Goal: Task Accomplishment & Management: Complete application form

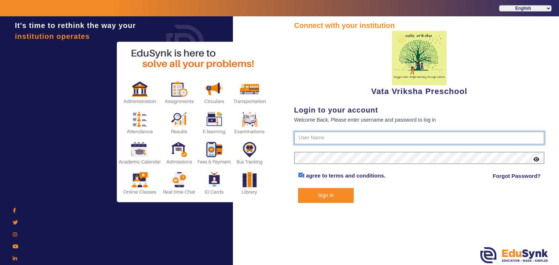
type input "9074270829"
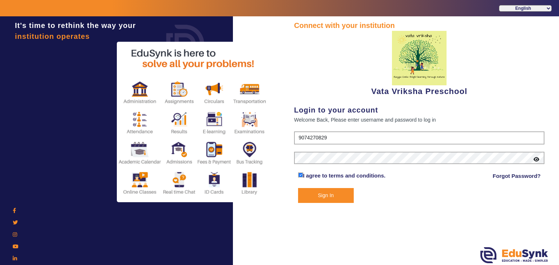
click at [329, 196] on button "Sign In" at bounding box center [326, 195] width 56 height 15
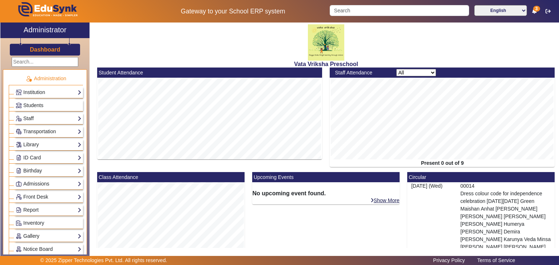
click at [43, 235] on link "Gallery" at bounding box center [49, 236] width 66 height 8
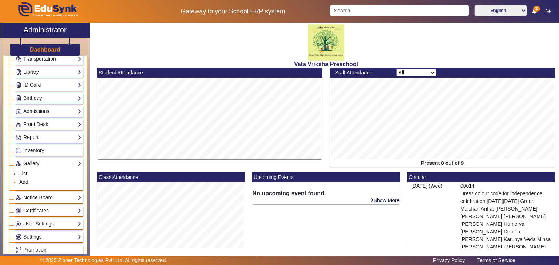
click at [25, 180] on link "Add" at bounding box center [23, 182] width 9 height 6
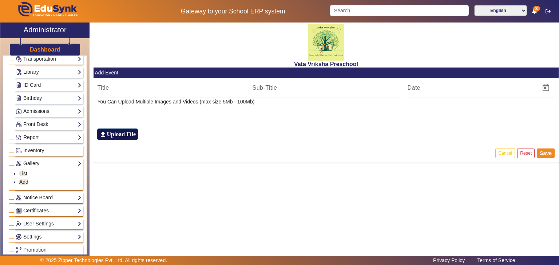
click at [113, 133] on h6 "Upload File" at bounding box center [121, 134] width 29 height 7
click at [0, 0] on input "file_upload Upload File" at bounding box center [0, 0] width 0 height 0
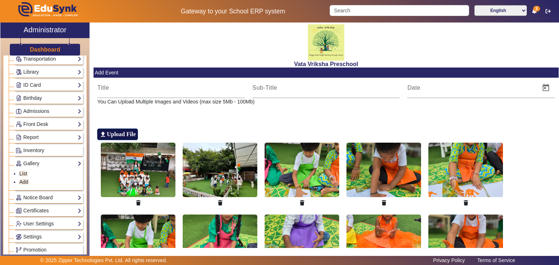
click at [118, 133] on h6 "Upload File" at bounding box center [121, 134] width 29 height 7
click at [0, 0] on input "file_upload Upload File" at bounding box center [0, 0] width 0 height 0
click at [274, 87] on input at bounding box center [325, 88] width 147 height 9
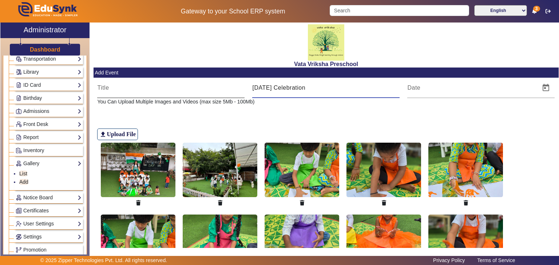
type input "[DATE] Celebration"
click at [101, 89] on input at bounding box center [170, 88] width 147 height 9
type input "August"
click at [545, 88] on span "Open calendar" at bounding box center [545, 87] width 17 height 17
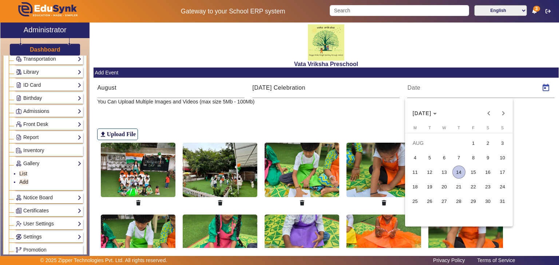
click at [457, 172] on span "14" at bounding box center [458, 172] width 13 height 13
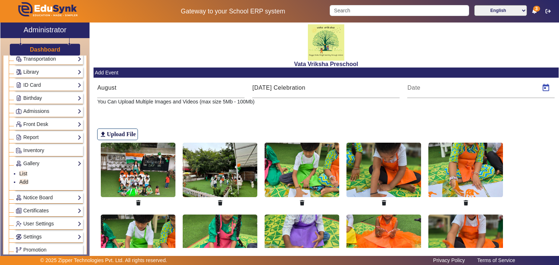
type input "[DATE]"
click at [124, 85] on input "August" at bounding box center [170, 88] width 147 height 9
type input "[DATE] week"
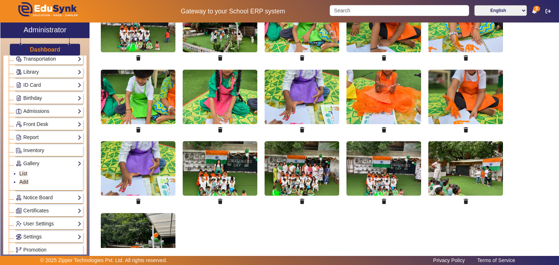
scroll to position [206, 0]
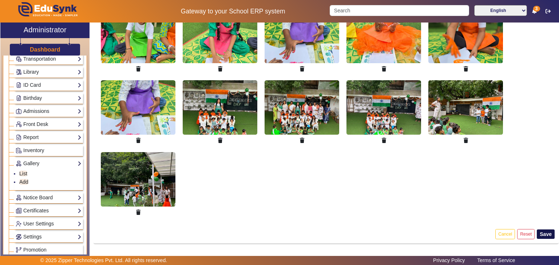
click at [544, 233] on button "Save" at bounding box center [545, 234] width 18 height 9
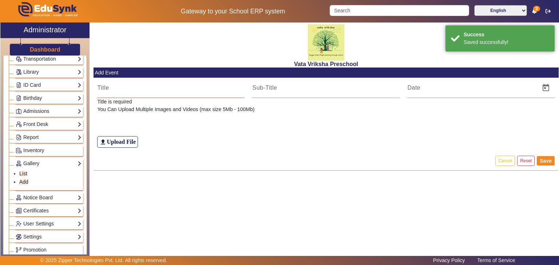
scroll to position [0, 0]
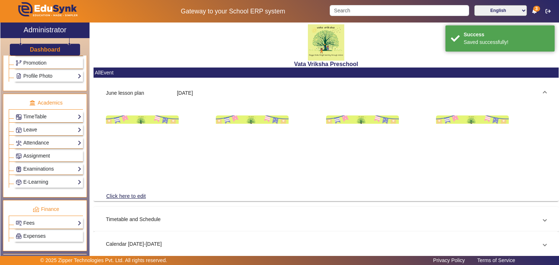
scroll to position [327, 0]
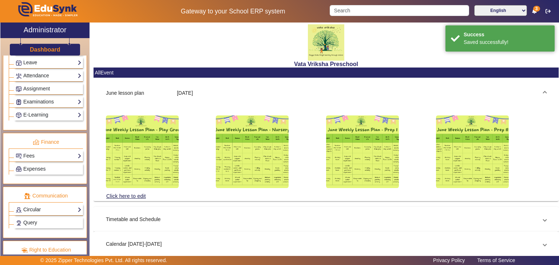
click at [32, 206] on link "Circular" at bounding box center [49, 210] width 66 height 8
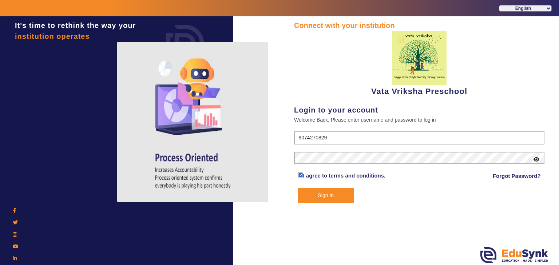
click at [317, 194] on button "Sign In" at bounding box center [326, 195] width 56 height 15
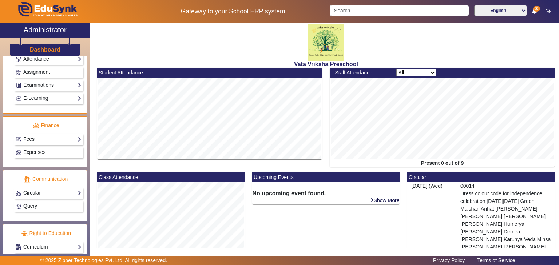
scroll to position [326, 0]
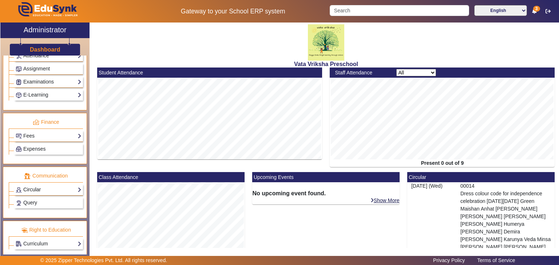
click at [52, 186] on link "Circular" at bounding box center [49, 190] width 66 height 8
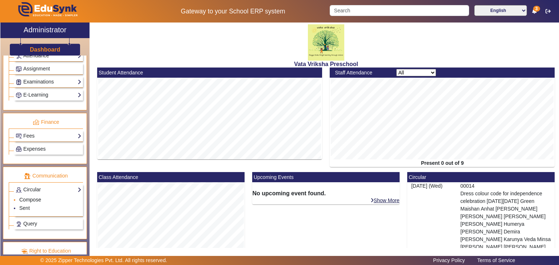
click at [28, 197] on link "Compose" at bounding box center [30, 200] width 22 height 6
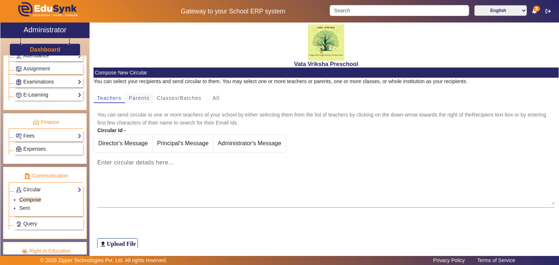
click at [137, 95] on mat-card-content "You can select your recipients and send circular to them. You may select one or…" at bounding box center [325, 164] width 465 height 172
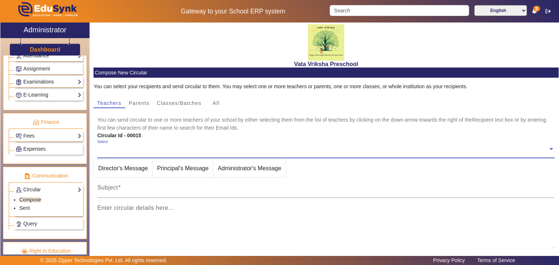
click at [548, 149] on span at bounding box center [551, 149] width 7 height 8
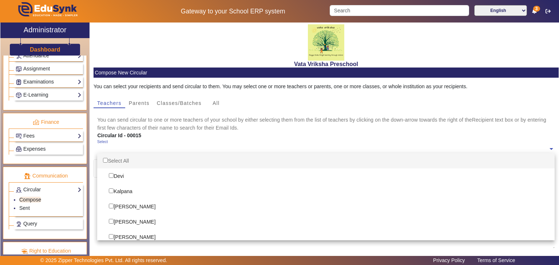
click at [108, 159] on div "Select All" at bounding box center [325, 160] width 457 height 15
checkbox input "true"
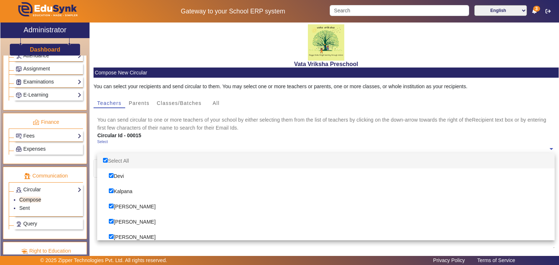
checkbox input "true"
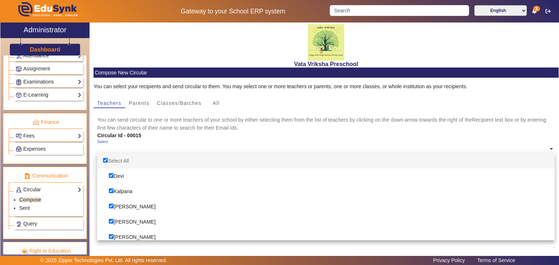
checkbox input "true"
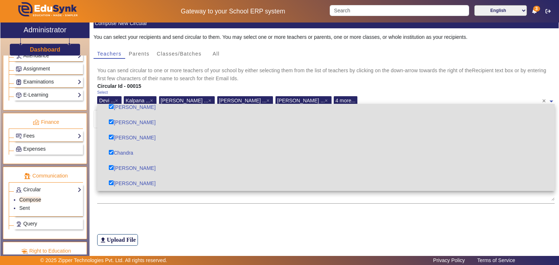
scroll to position [71, 0]
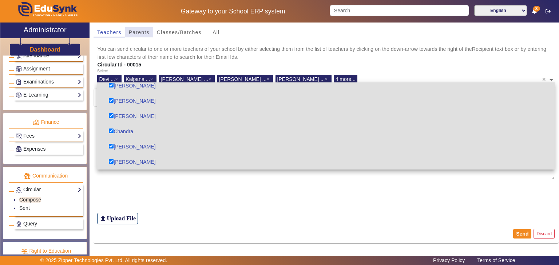
click at [140, 31] on span "Parents" at bounding box center [139, 32] width 21 height 5
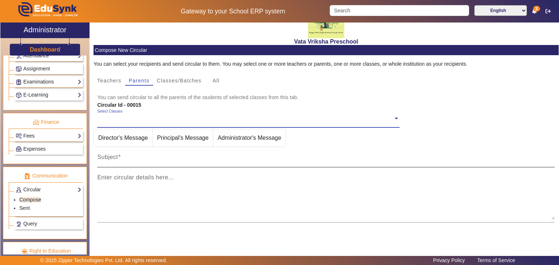
scroll to position [63, 0]
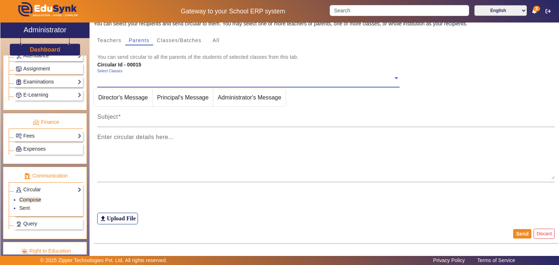
click at [393, 78] on span at bounding box center [396, 78] width 7 height 8
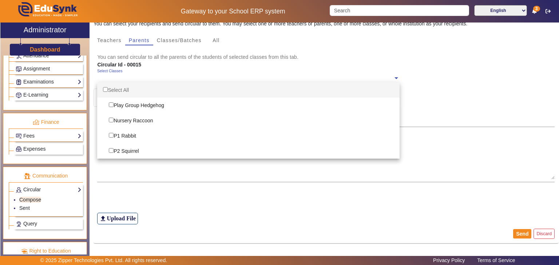
click at [120, 88] on div "Select All" at bounding box center [248, 90] width 302 height 15
checkbox input "true"
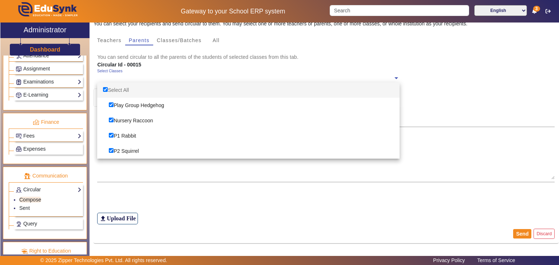
checkbox input "true"
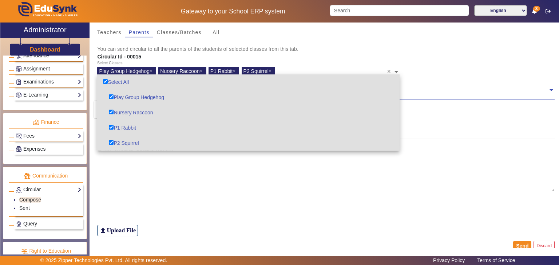
scroll to position [83, 0]
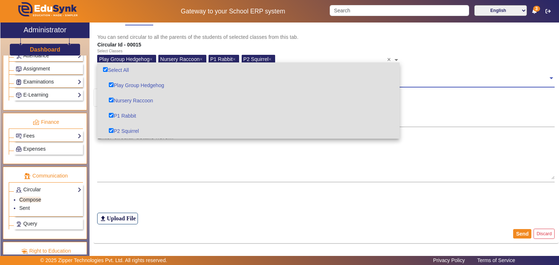
click at [548, 77] on span at bounding box center [551, 78] width 7 height 8
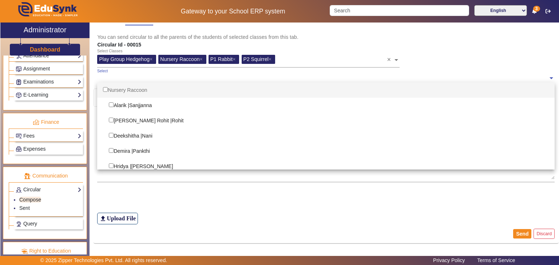
click at [127, 88] on div "Nursery Raccoon" at bounding box center [325, 90] width 457 height 15
checkbox input "true"
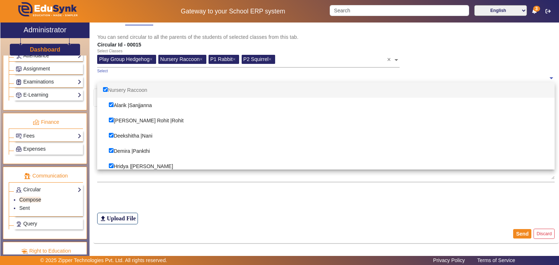
checkbox input "true"
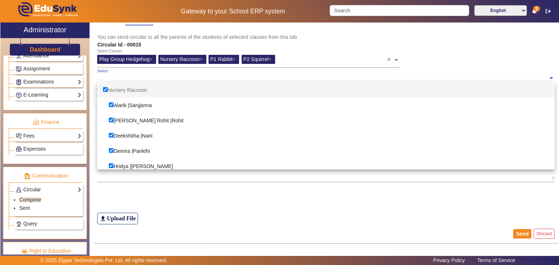
checkbox input "true"
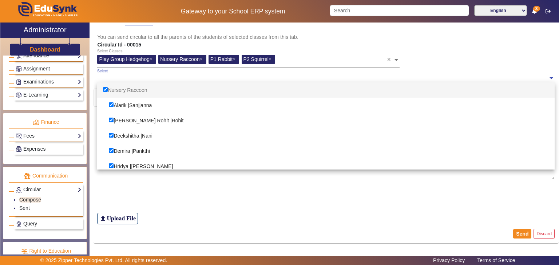
checkbox input "true"
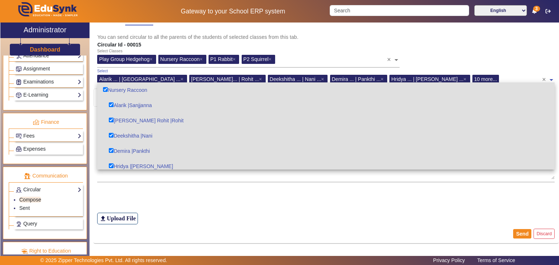
click at [548, 79] on span at bounding box center [551, 78] width 7 height 12
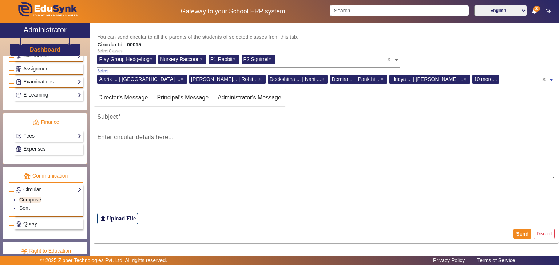
click at [548, 80] on span at bounding box center [551, 78] width 7 height 12
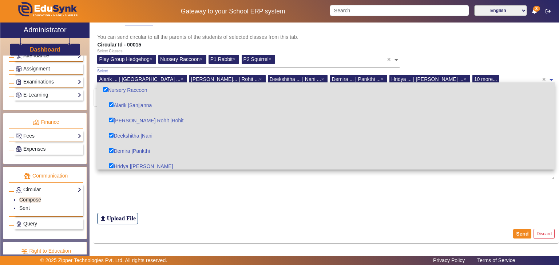
scroll to position [229, 0]
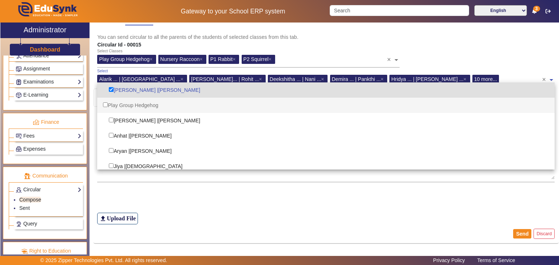
click at [122, 105] on div "Play Group Hedgehog" at bounding box center [325, 105] width 457 height 15
checkbox input "true"
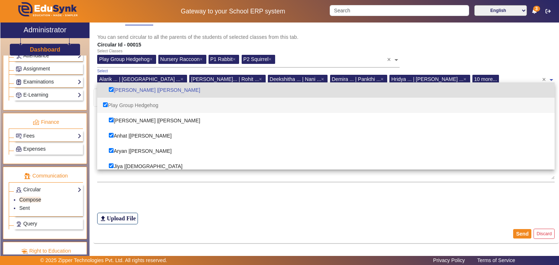
checkbox input "true"
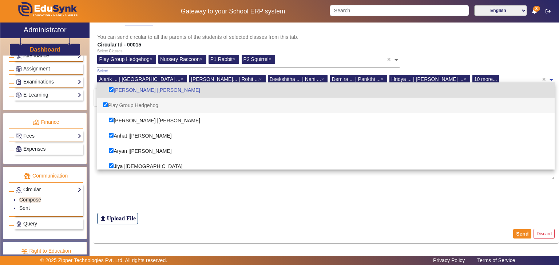
checkbox input "true"
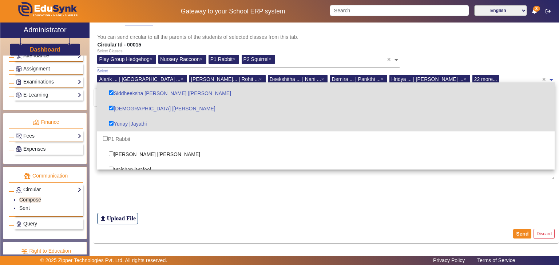
scroll to position [411, 0]
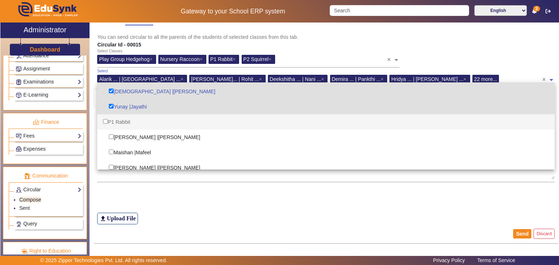
click at [110, 121] on div "P1 Rabbit" at bounding box center [325, 122] width 457 height 15
checkbox input "true"
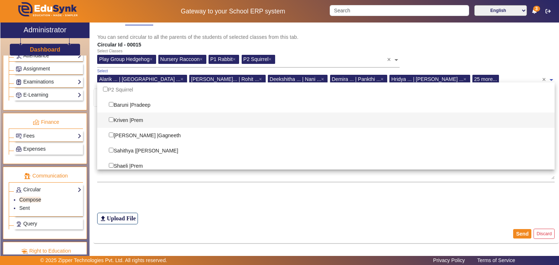
scroll to position [508, 0]
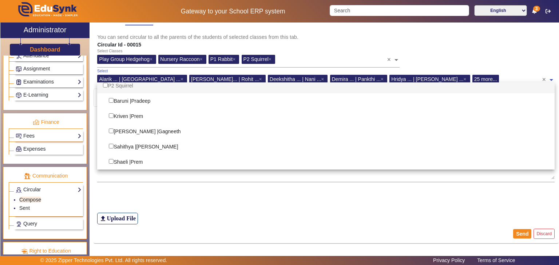
click at [113, 85] on div "P2 Squirrel" at bounding box center [325, 85] width 457 height 15
checkbox input "true"
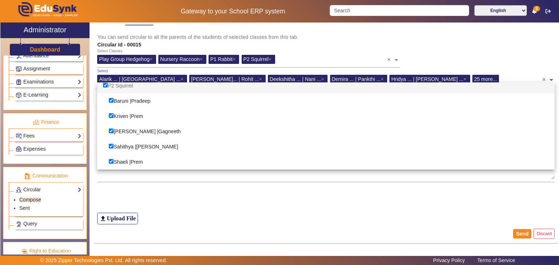
checkbox input "true"
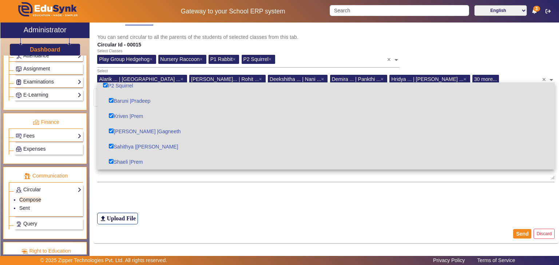
drag, startPoint x: 471, startPoint y: 42, endPoint x: 432, endPoint y: 51, distance: 40.3
click at [470, 42] on div "Circular Id - 00015" at bounding box center [325, 45] width 465 height 8
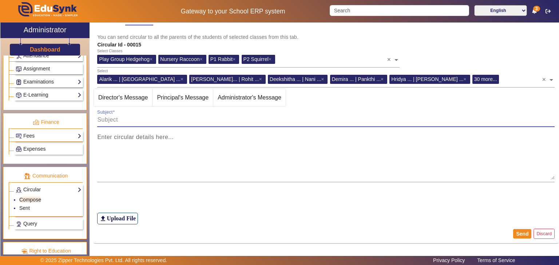
click at [103, 123] on input "Subject" at bounding box center [325, 120] width 457 height 9
paste input "Dear parents, greetings from [PERSON_NAME] preschool 🌈 We are celebrating [PERS…"
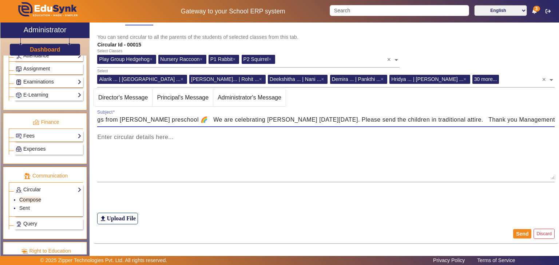
scroll to position [0, 82]
type input "Dear parents, greetings from [PERSON_NAME] preschool 🌈 We are celebrating [PERS…"
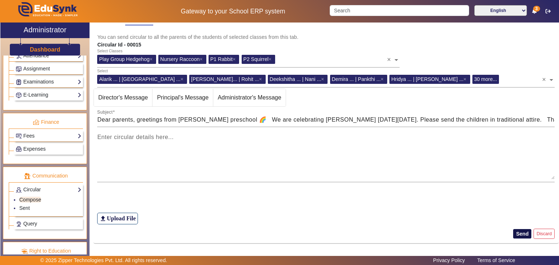
click at [522, 235] on button "Send" at bounding box center [522, 233] width 18 height 9
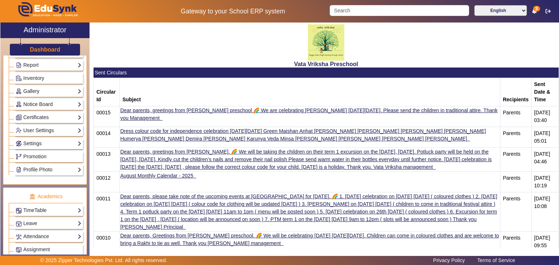
scroll to position [129, 0]
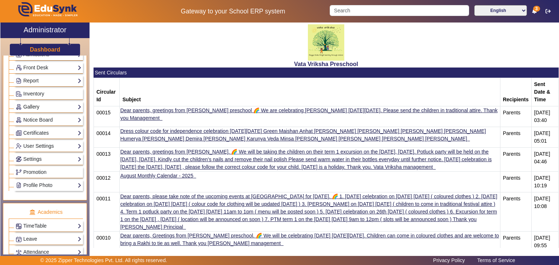
click at [44, 104] on link "Gallery" at bounding box center [49, 107] width 66 height 8
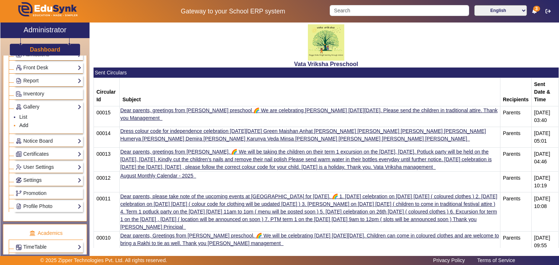
click at [27, 123] on link "Add" at bounding box center [23, 126] width 9 height 6
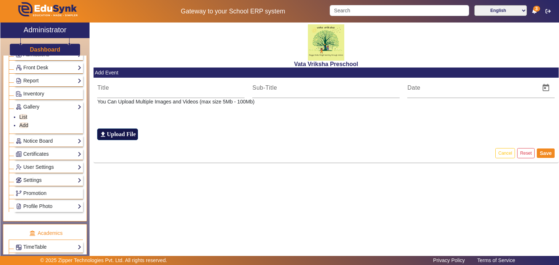
click at [116, 134] on h6 "Upload File" at bounding box center [121, 134] width 29 height 7
click at [0, 0] on input "file_upload Upload File" at bounding box center [0, 0] width 0 height 0
click at [112, 132] on h6 "Upload File" at bounding box center [121, 134] width 29 height 7
click at [0, 0] on input "file_upload Upload File" at bounding box center [0, 0] width 0 height 0
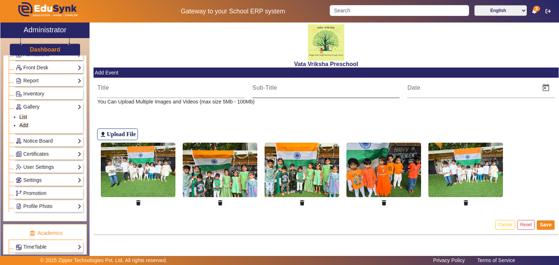
click at [269, 89] on input at bounding box center [325, 88] width 147 height 9
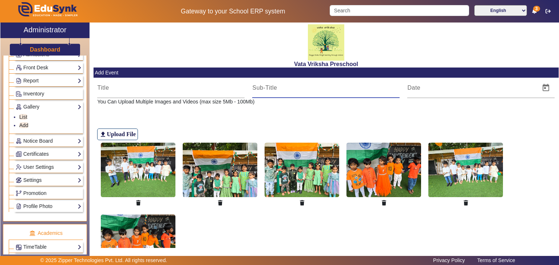
type input "Week 2"
click at [129, 89] on input at bounding box center [170, 88] width 147 height 9
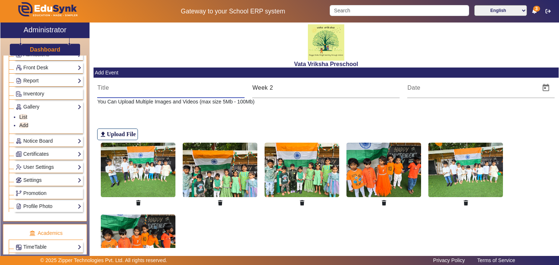
type input "August"
click at [541, 90] on span "Open calendar" at bounding box center [545, 87] width 17 height 17
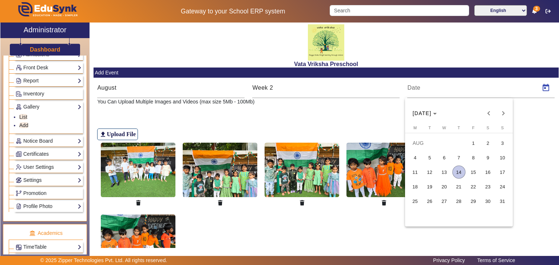
click at [457, 172] on span "14" at bounding box center [458, 172] width 13 height 13
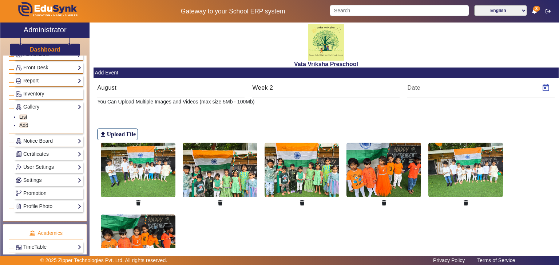
type input "[DATE]"
click at [286, 86] on input "Week 2" at bounding box center [325, 88] width 147 height 9
type input "W"
type input "[DATE] Celebration"
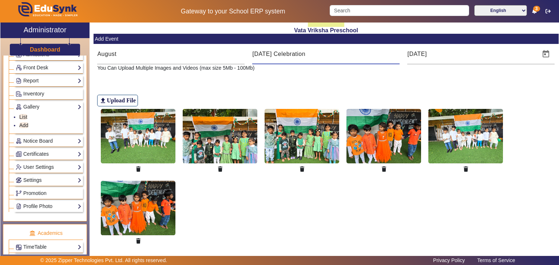
scroll to position [63, 0]
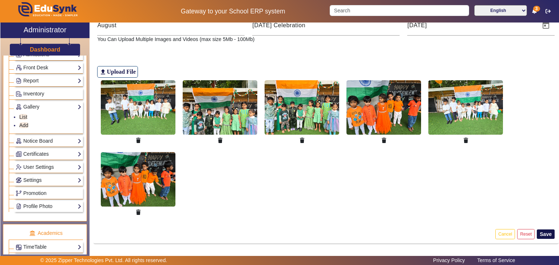
click at [544, 233] on button "Save" at bounding box center [545, 234] width 18 height 9
